Goal: Transaction & Acquisition: Download file/media

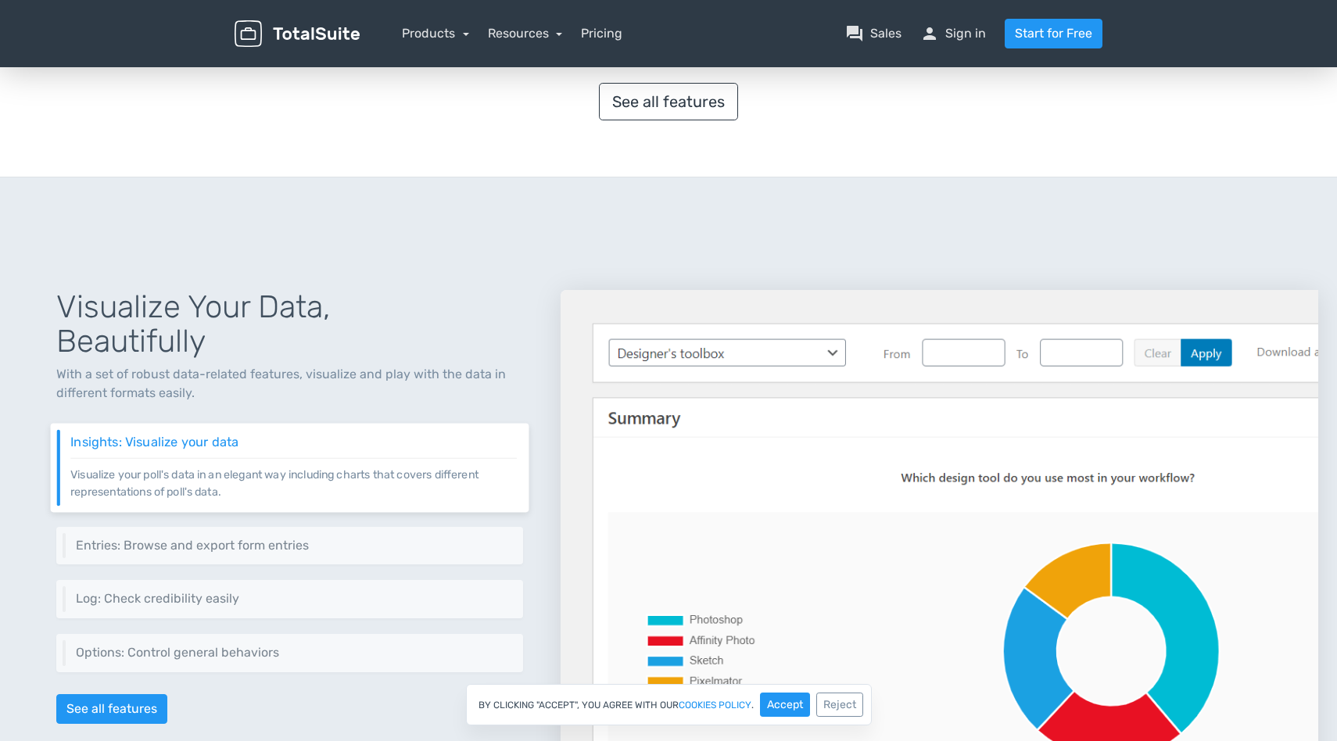
scroll to position [1649, 0]
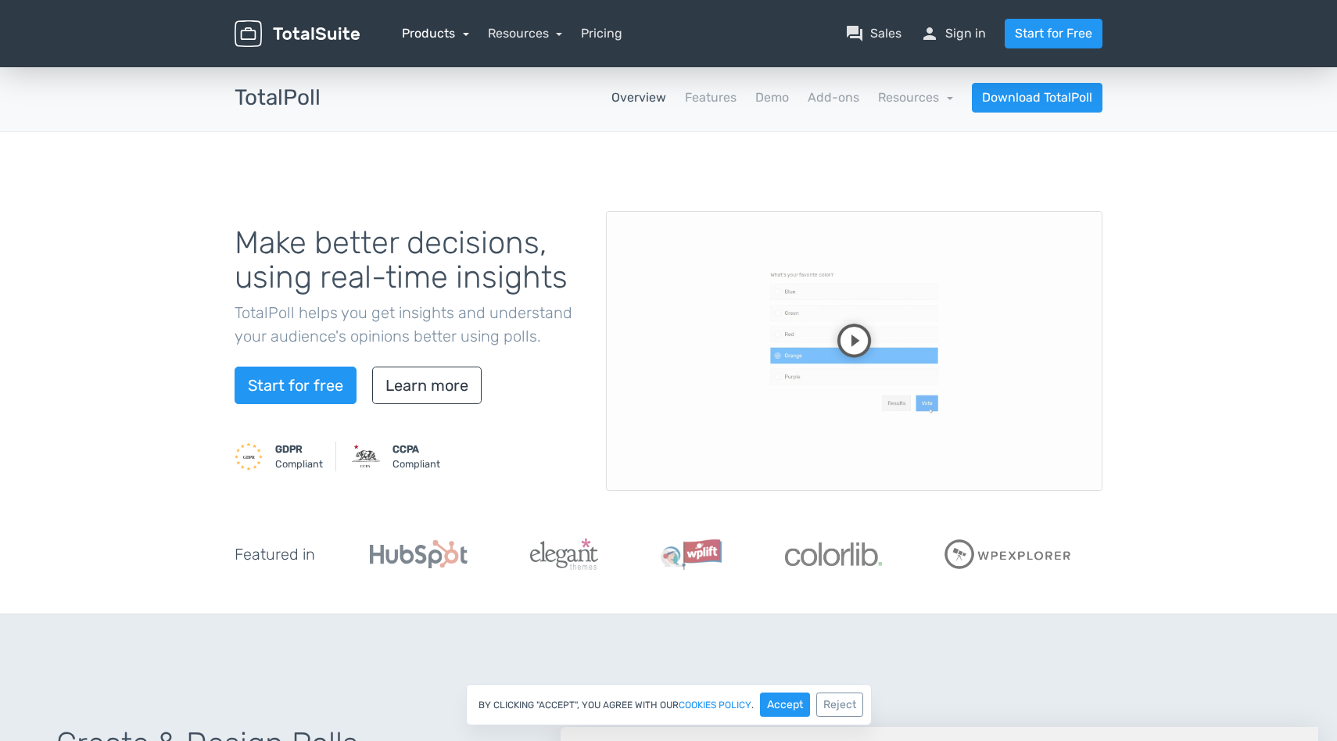
click at [441, 37] on link "Products" at bounding box center [435, 33] width 67 height 15
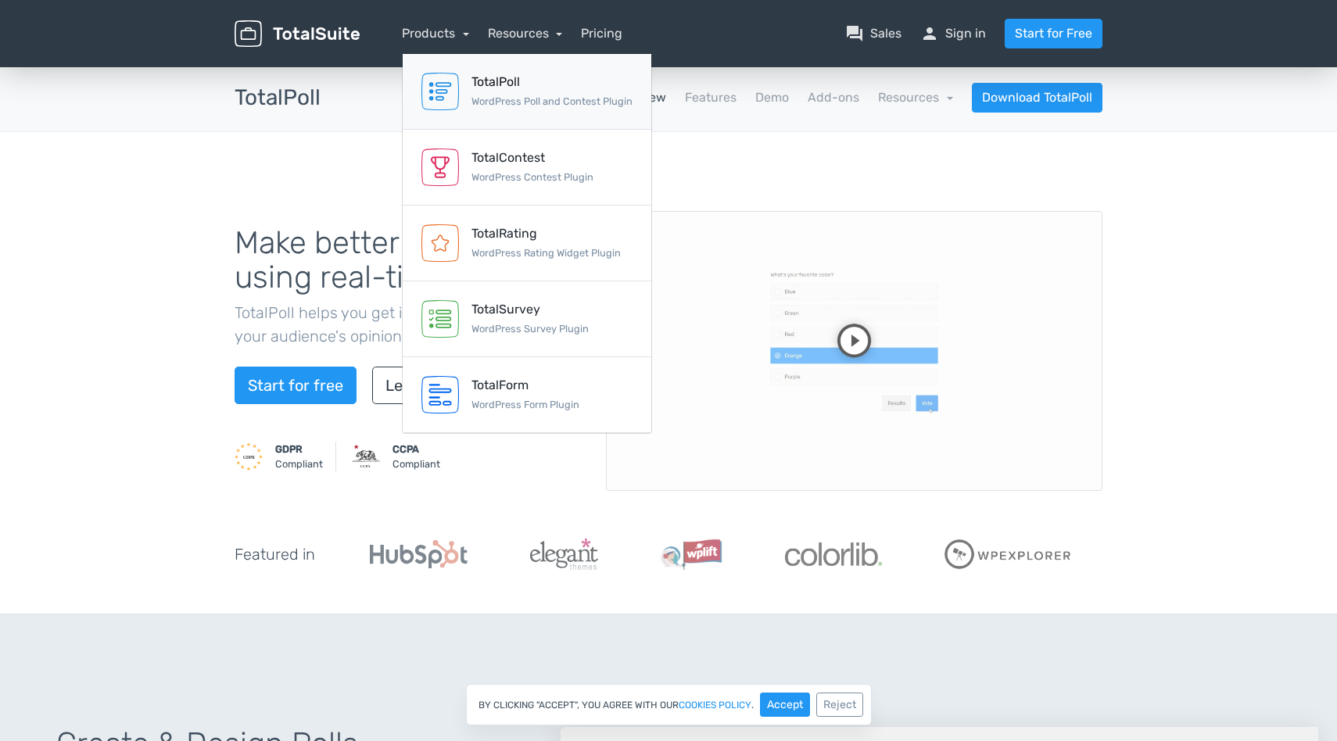
click at [505, 95] on div "TotalPoll WordPress Poll and Contest Plugin" at bounding box center [552, 92] width 161 height 38
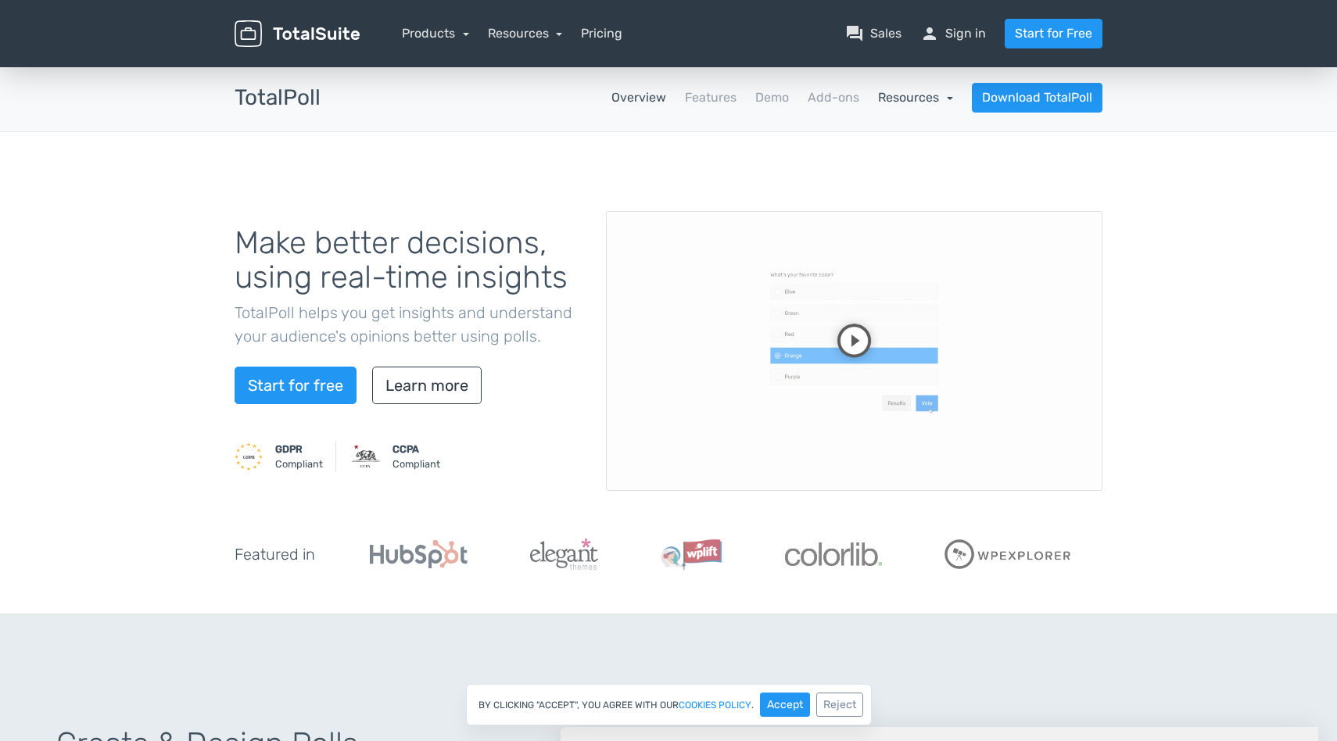
click at [936, 97] on link "Resources" at bounding box center [915, 97] width 75 height 15
click at [713, 89] on link "Features" at bounding box center [711, 97] width 52 height 19
click at [848, 92] on link "Add-ons" at bounding box center [834, 97] width 52 height 19
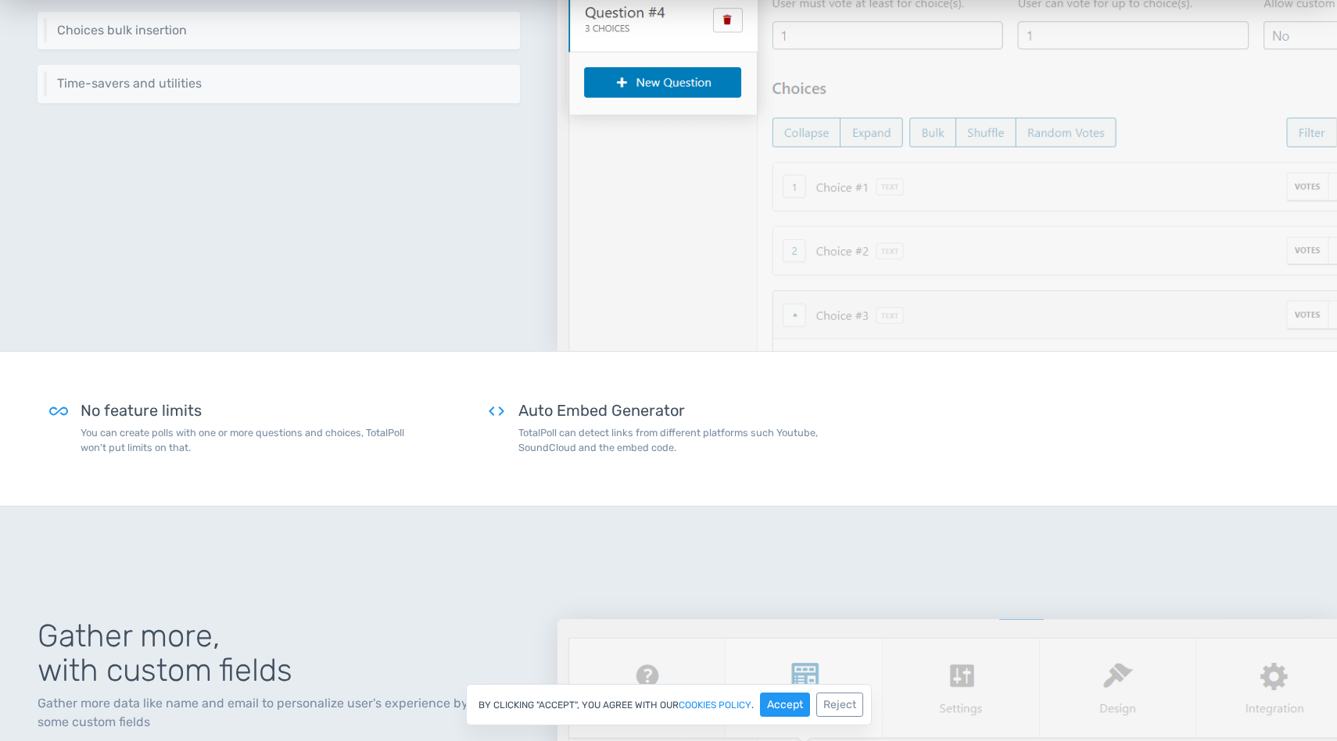
scroll to position [606, 0]
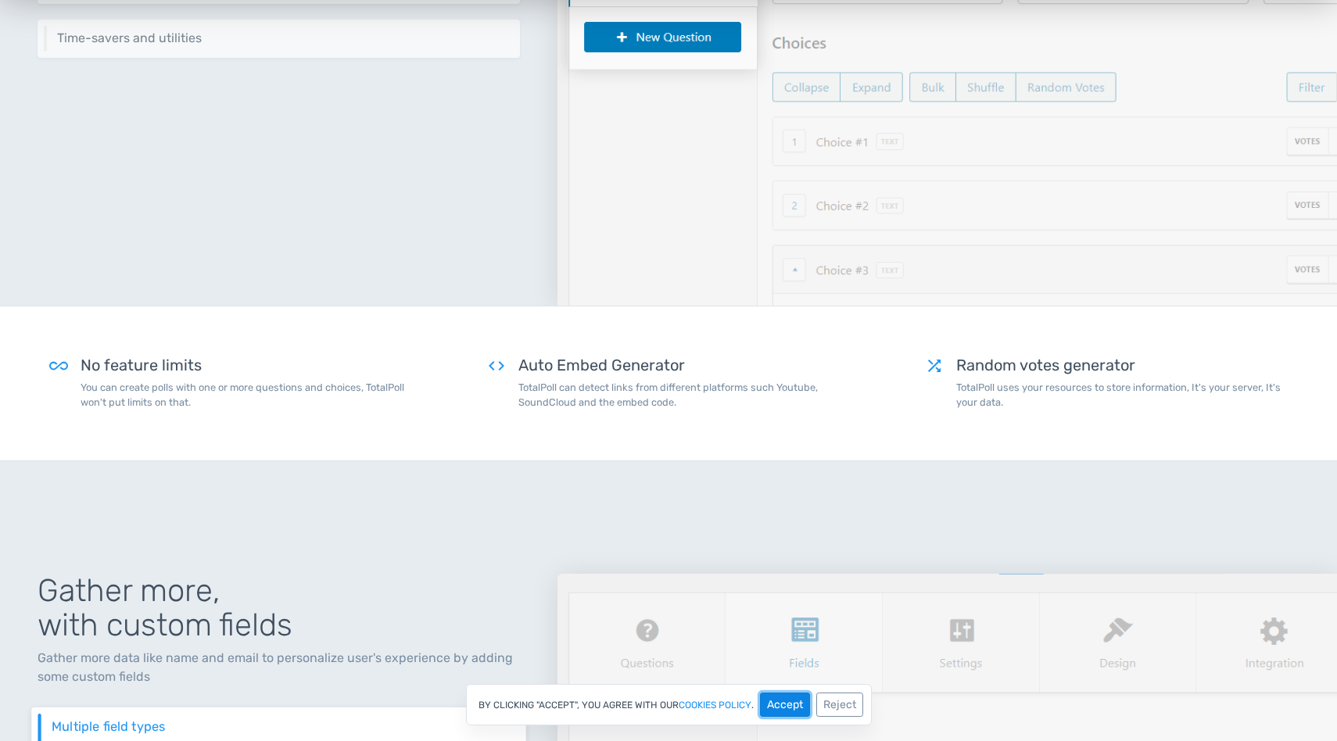
click at [791, 712] on button "Accept" at bounding box center [785, 705] width 50 height 24
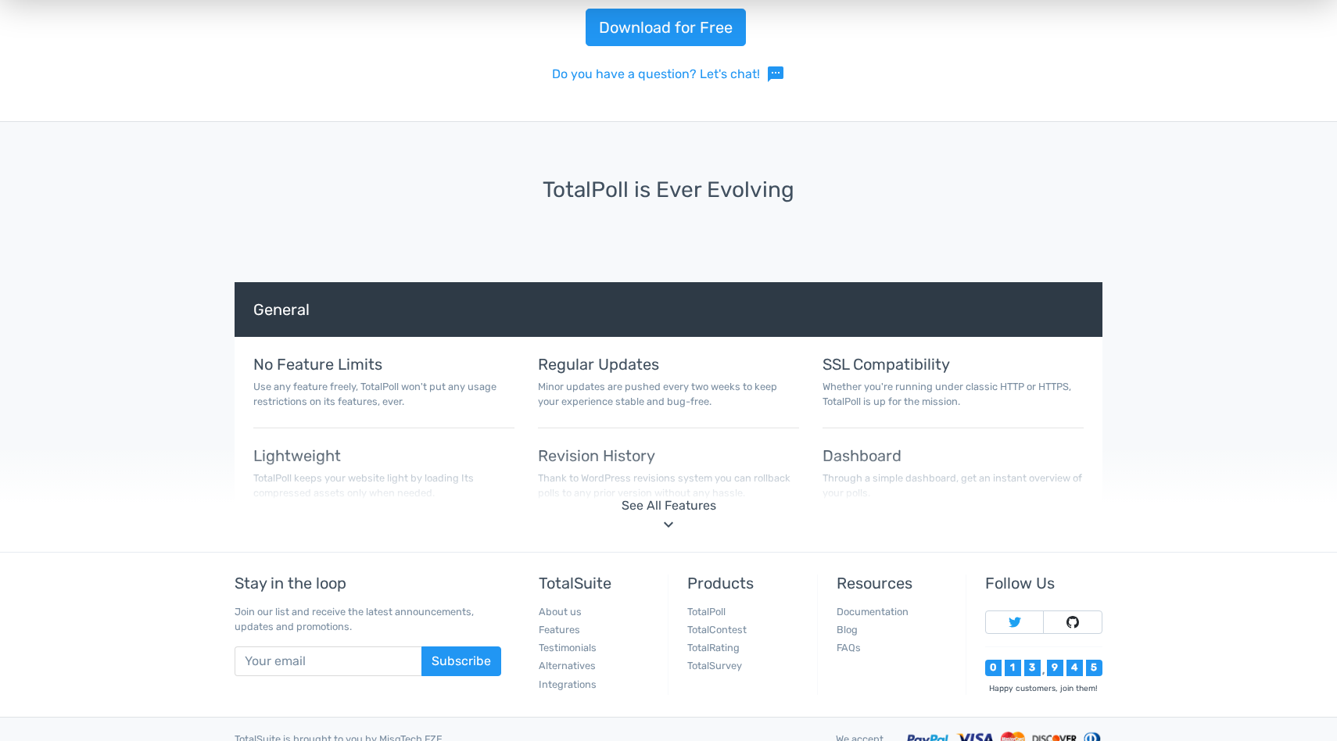
scroll to position [5750, 0]
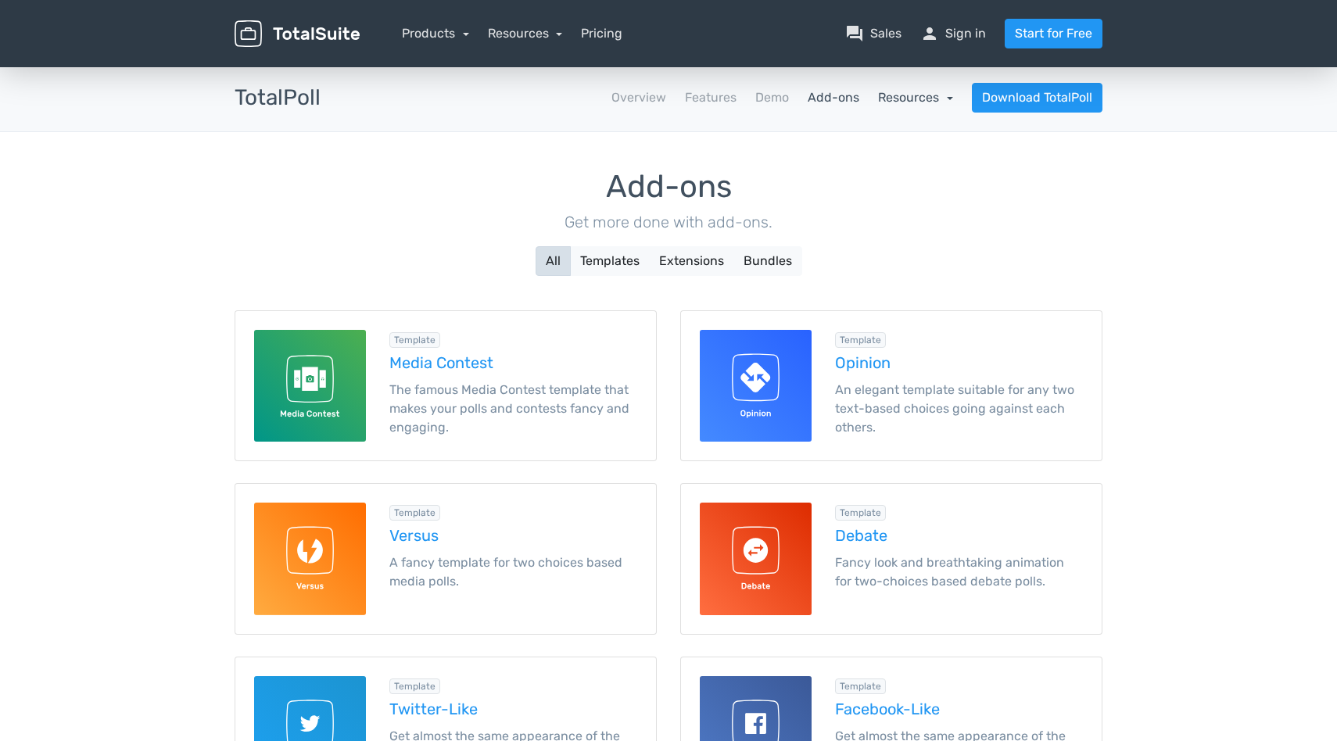
click at [942, 102] on link "Resources" at bounding box center [915, 97] width 75 height 15
click at [991, 110] on link "Download TotalPoll" at bounding box center [1037, 98] width 131 height 30
